Goal: Information Seeking & Learning: Learn about a topic

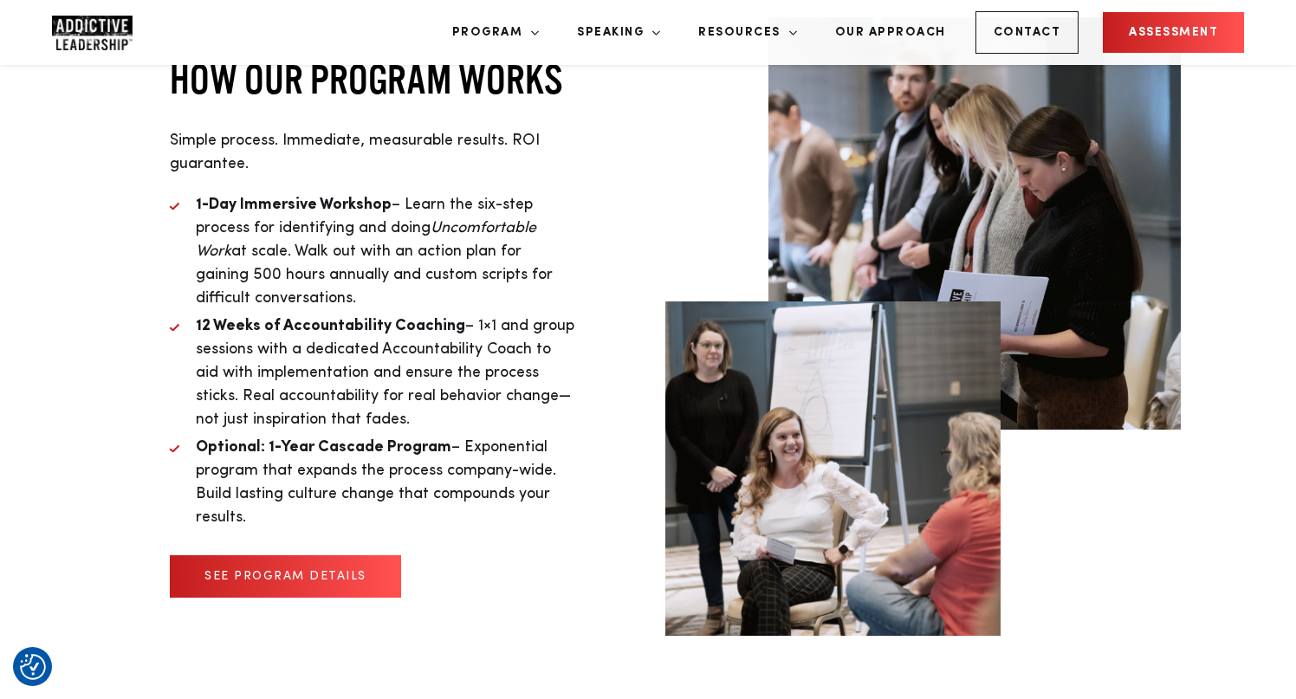
scroll to position [4350, 0]
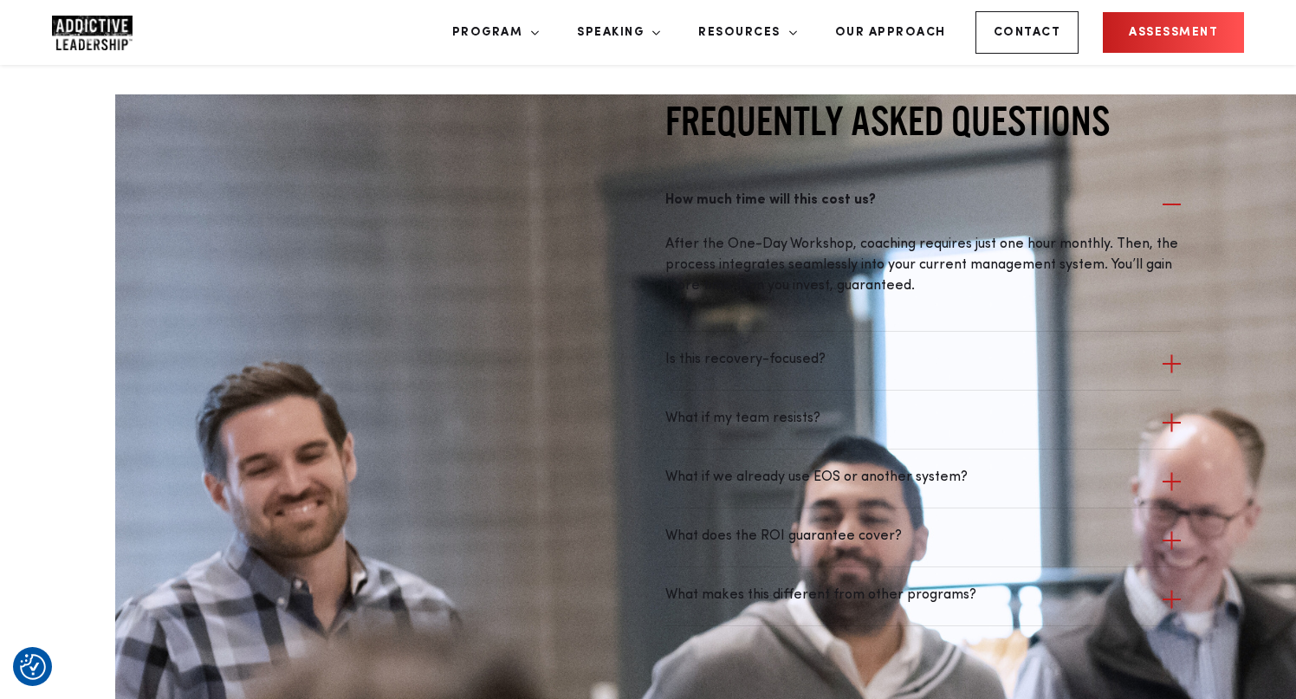
scroll to position [5346, 0]
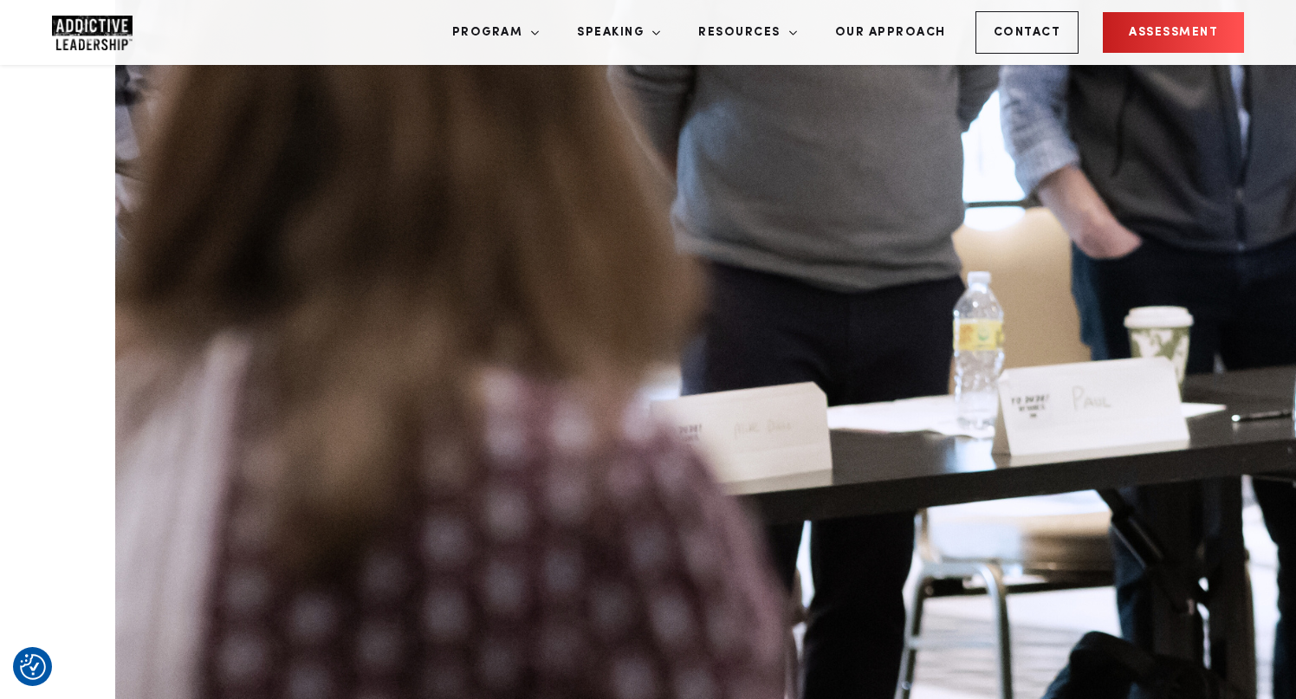
scroll to position [6221, 0]
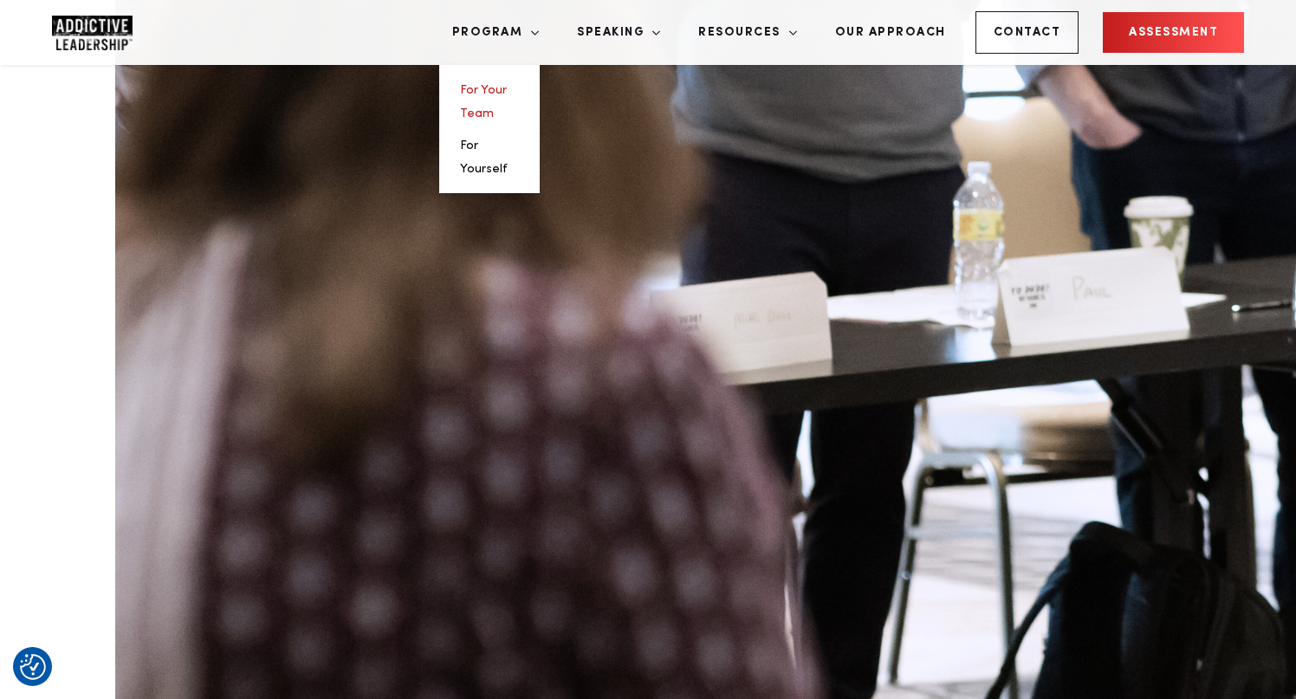
click at [507, 94] on link "For Your Team" at bounding box center [483, 102] width 47 height 36
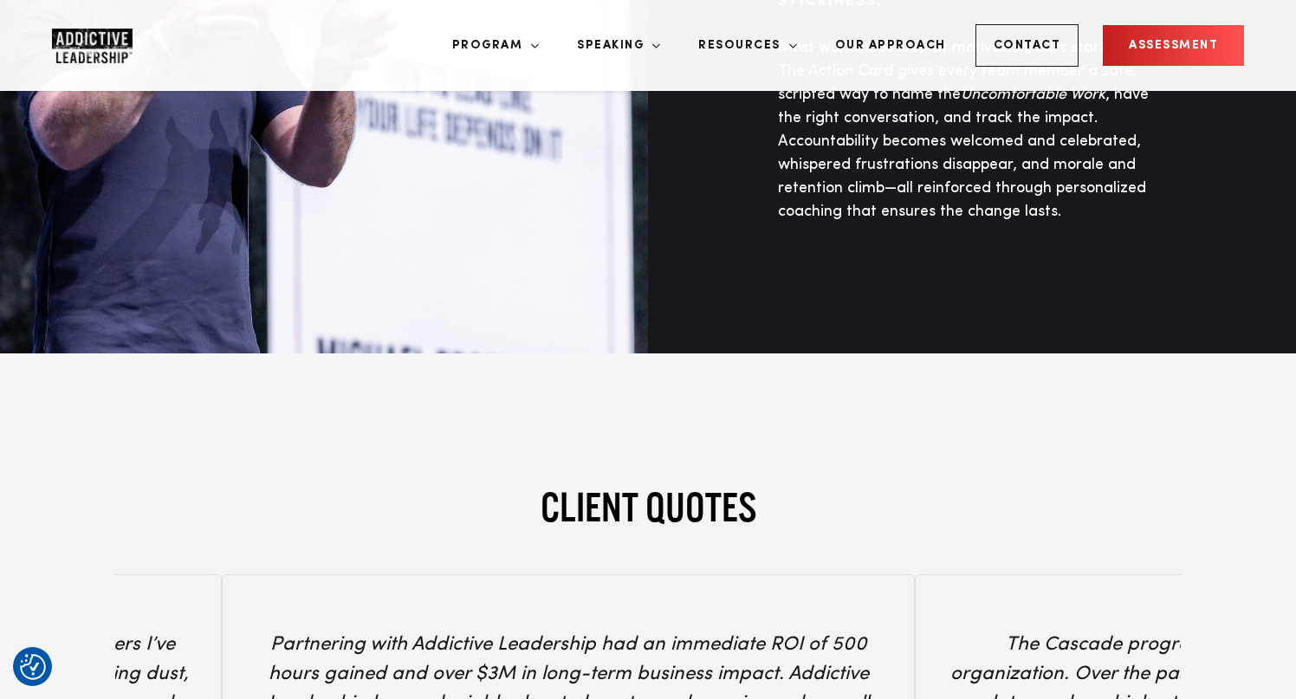
scroll to position [6065, 0]
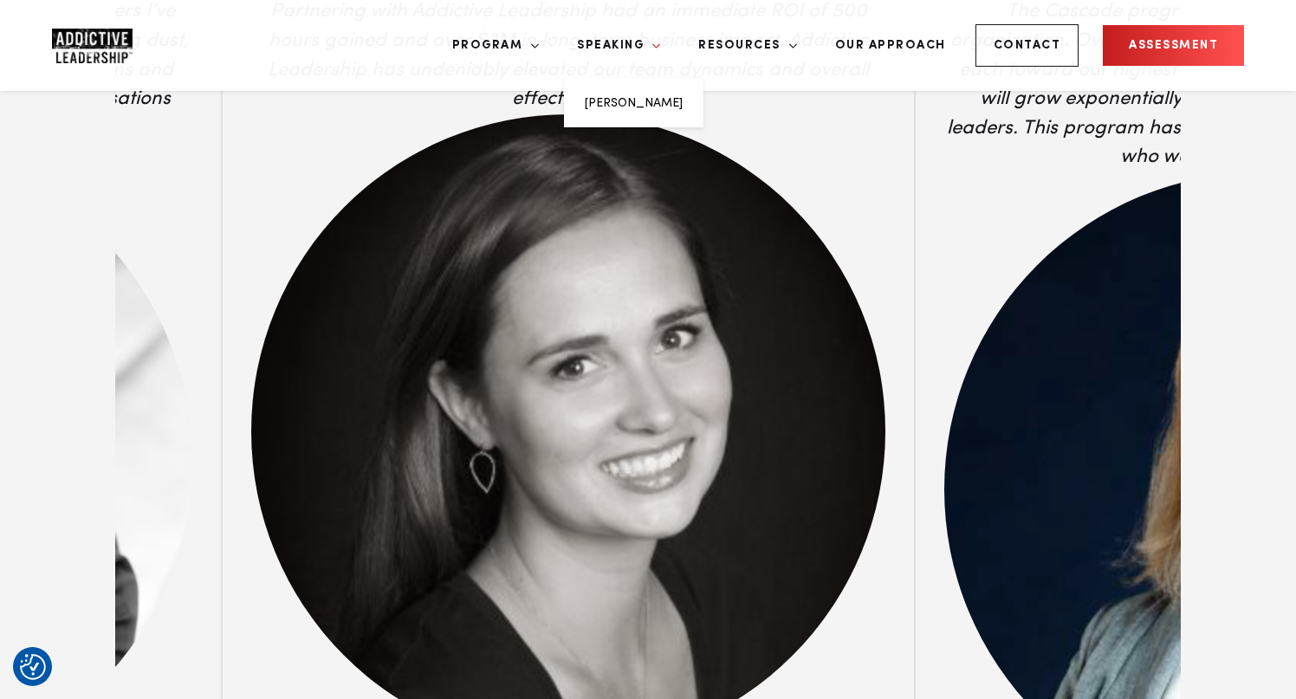
scroll to position [6697, 0]
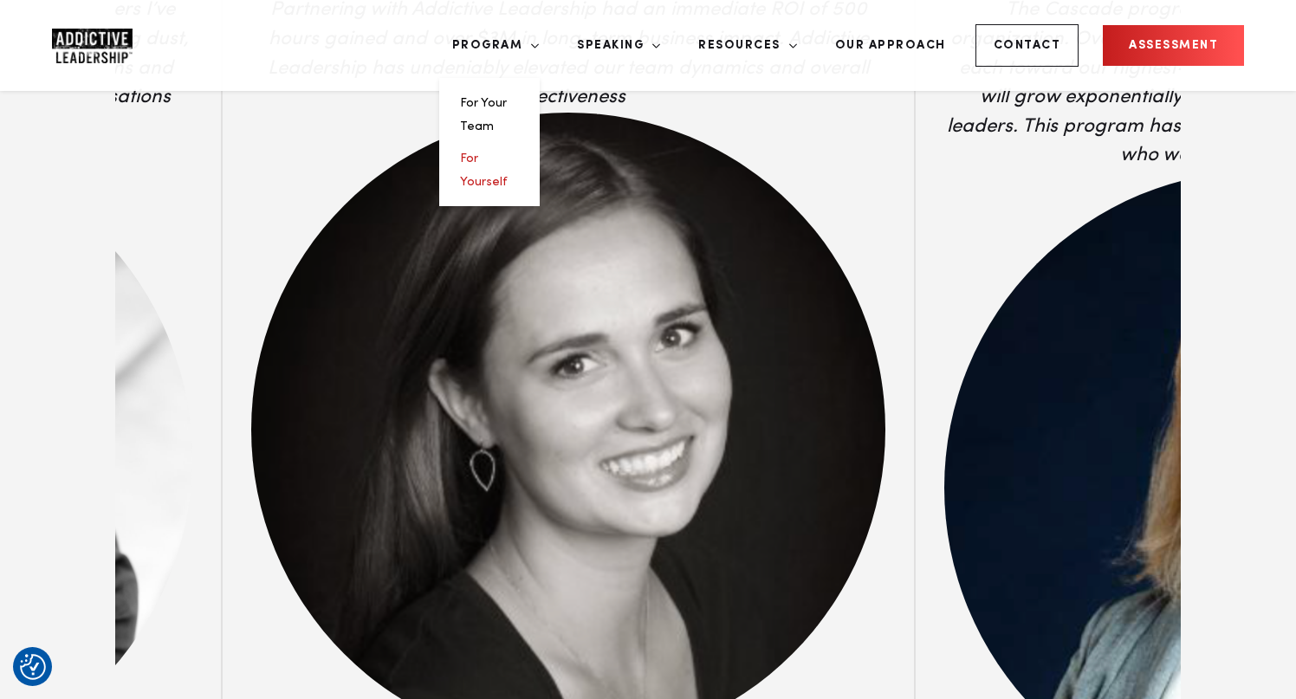
click at [508, 152] on link "For Yourself" at bounding box center [484, 170] width 48 height 36
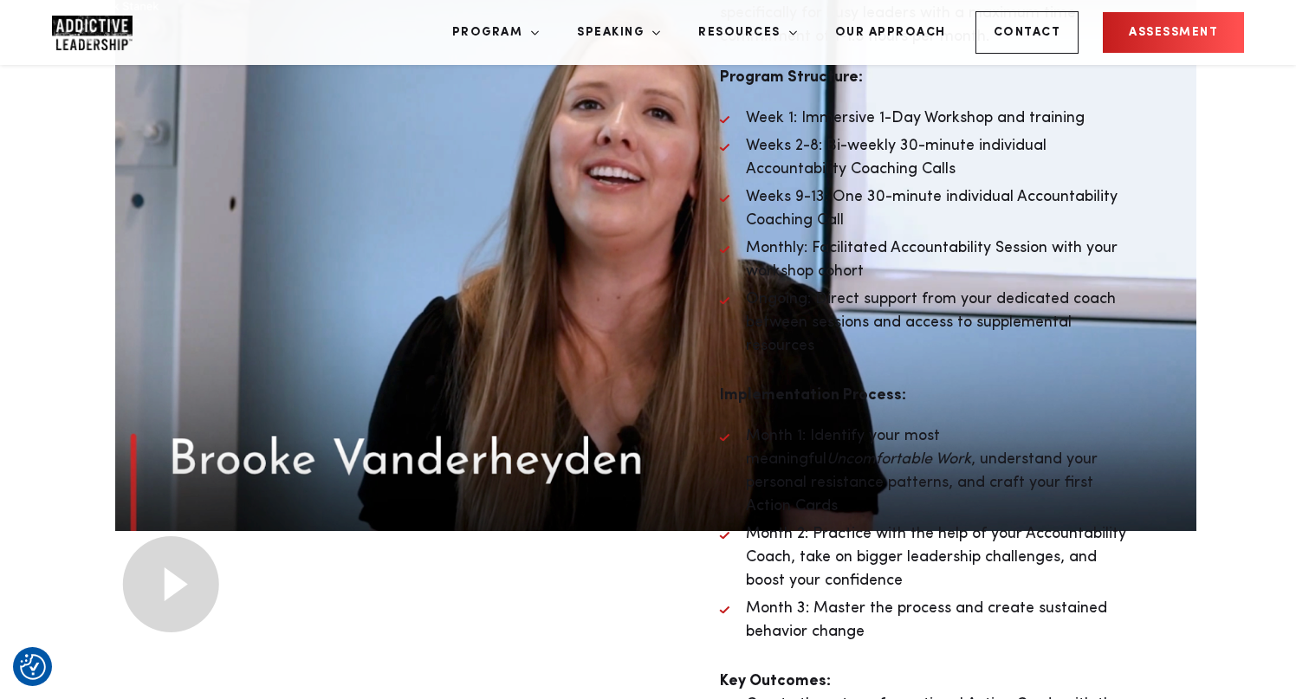
scroll to position [5588, 0]
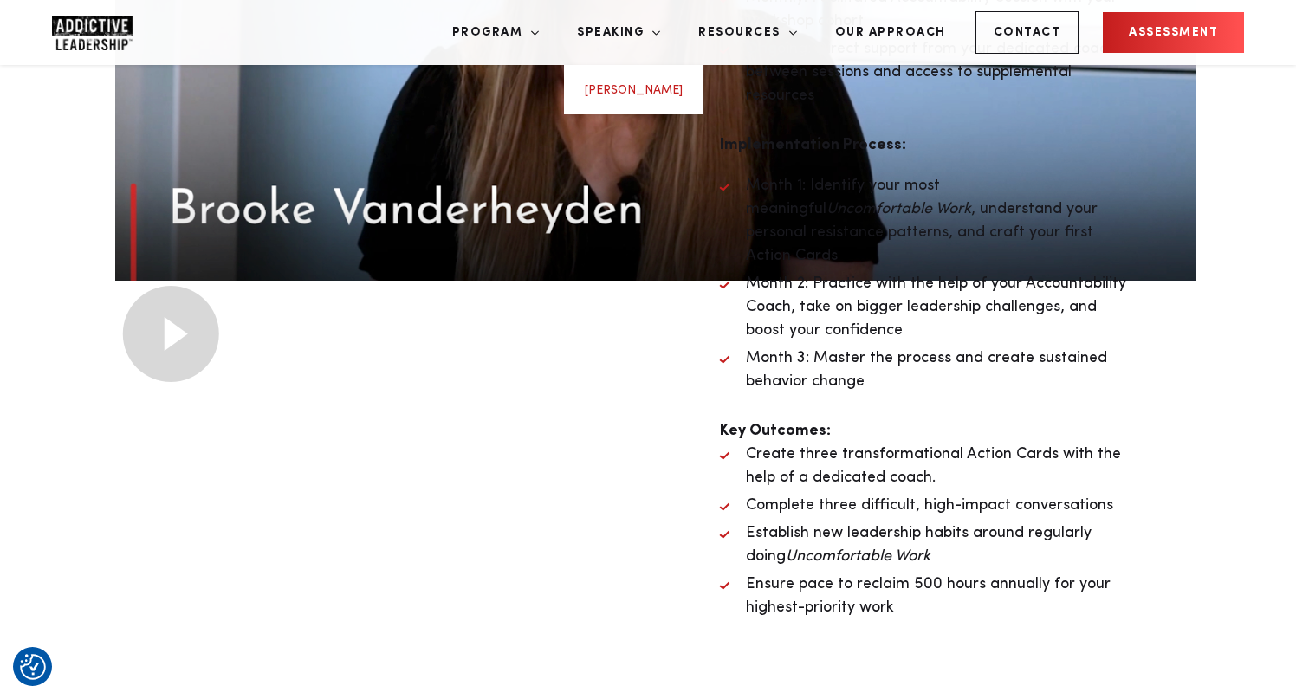
click at [664, 90] on link "[PERSON_NAME]" at bounding box center [634, 90] width 98 height 12
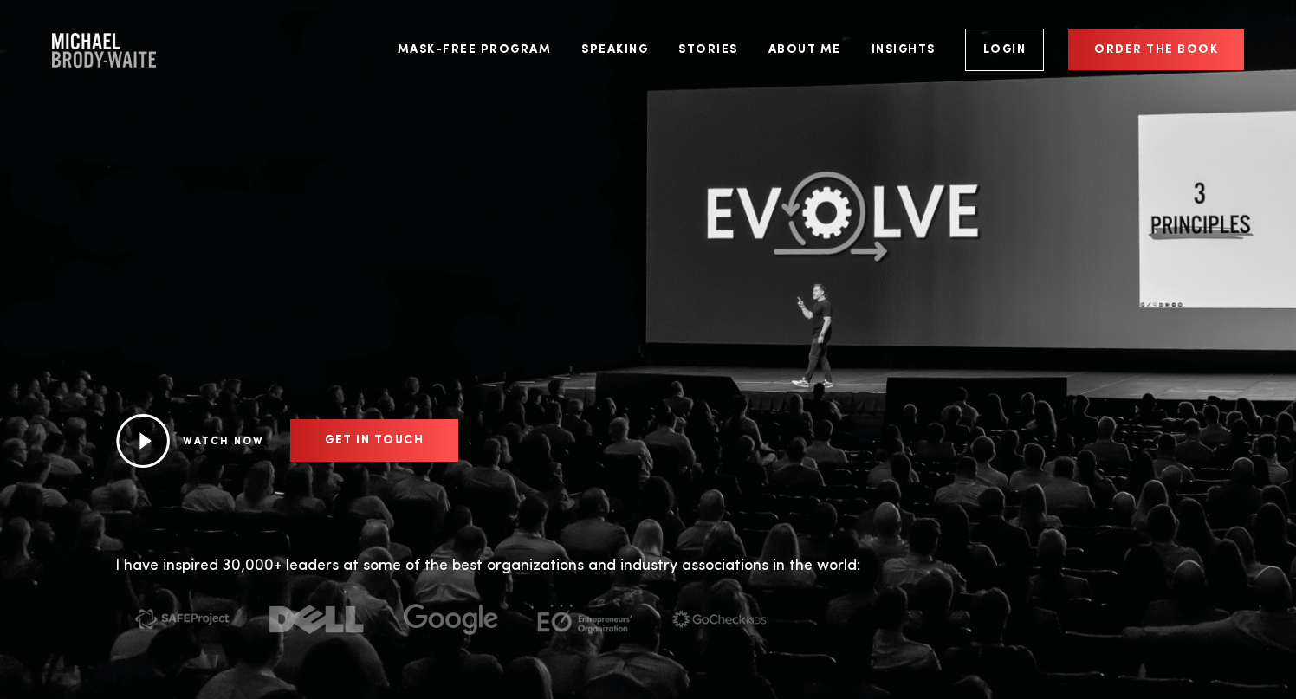
scroll to position [102, 0]
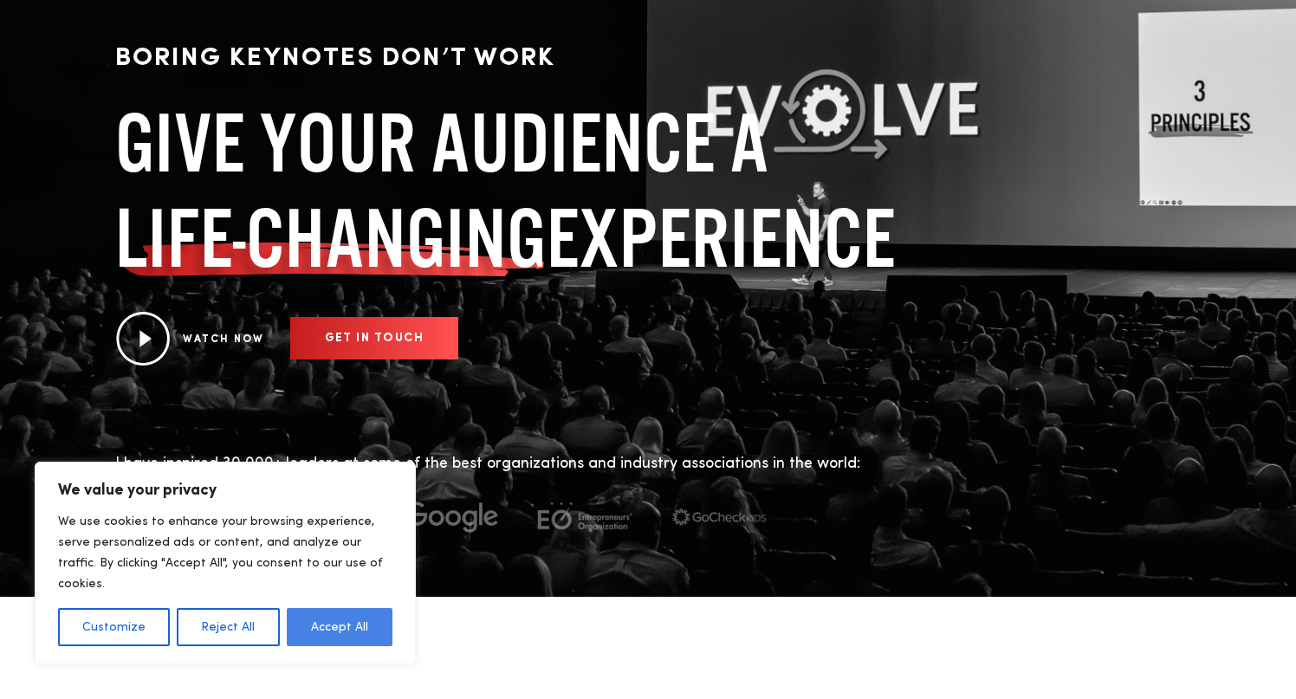
click at [365, 615] on button "Accept All" at bounding box center [340, 627] width 106 height 38
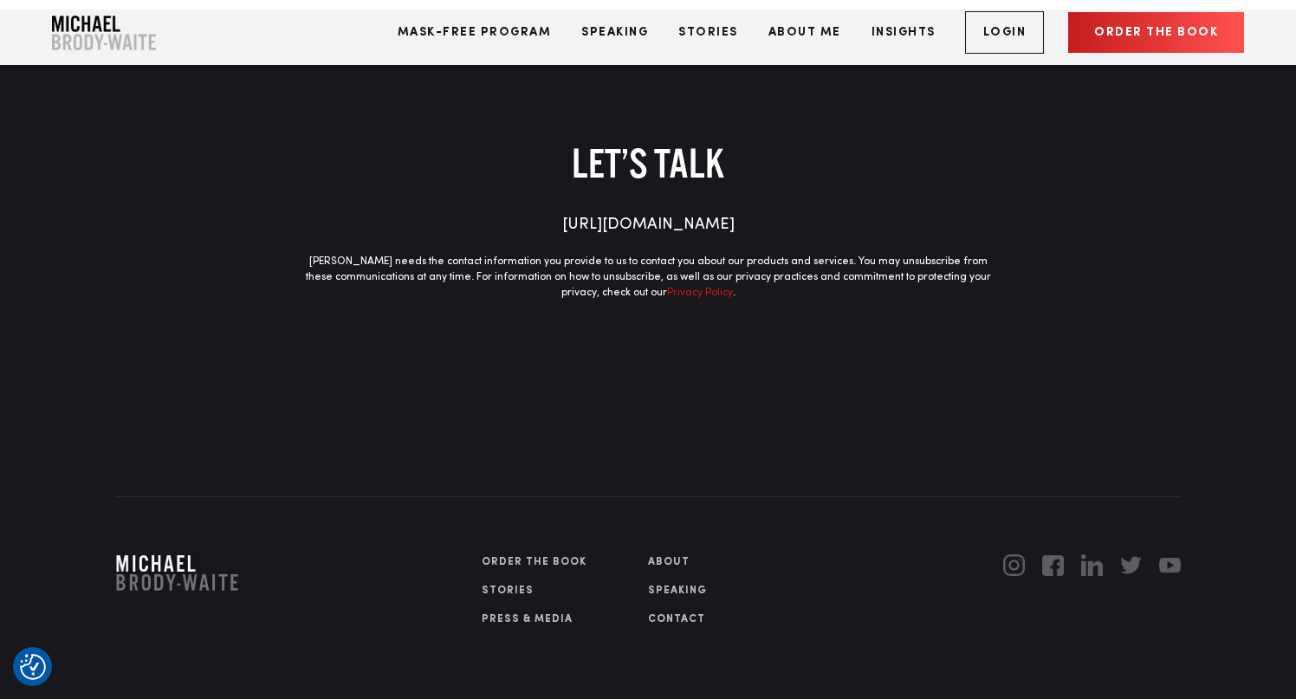
scroll to position [3984, 0]
